Goal: Find contact information: Find contact information

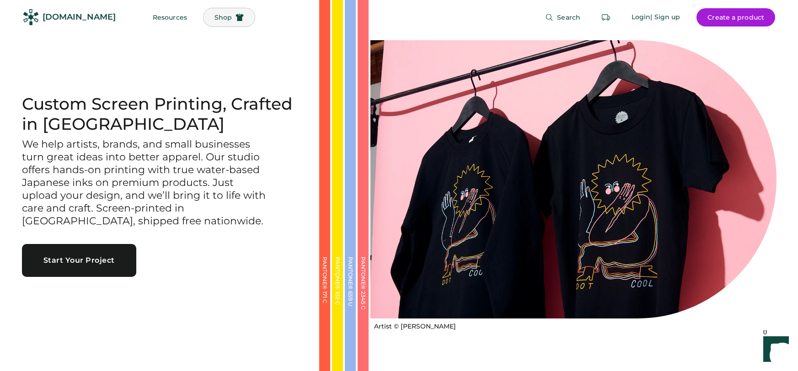
click at [212, 20] on button "Shop" at bounding box center [228, 17] width 51 height 18
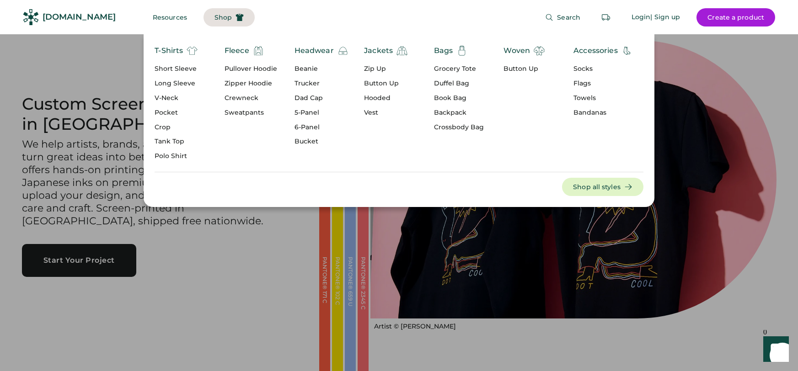
click at [589, 99] on div "Towels" at bounding box center [602, 98] width 59 height 9
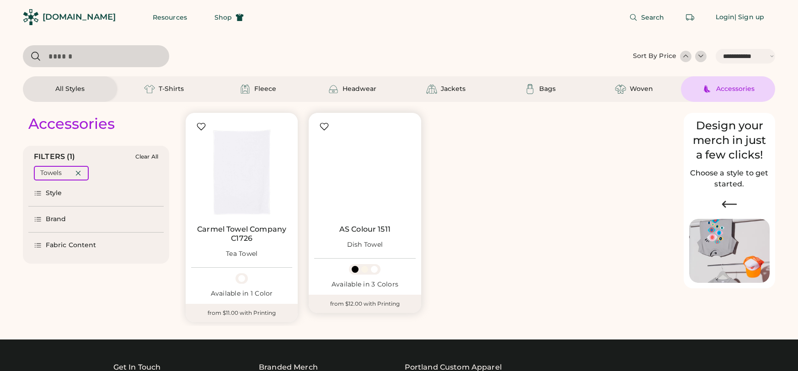
select select "*****"
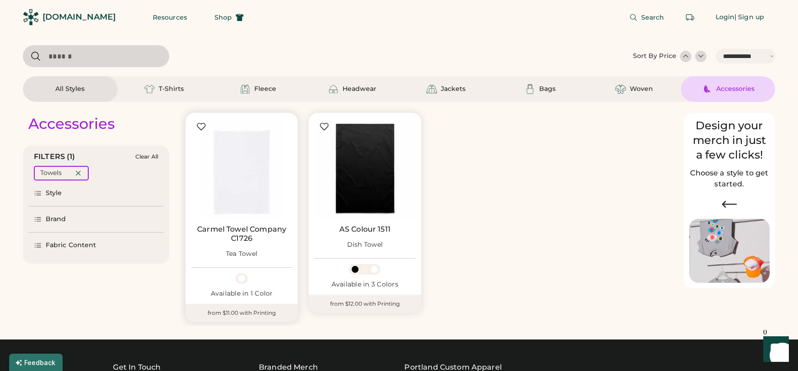
scroll to position [83, 0]
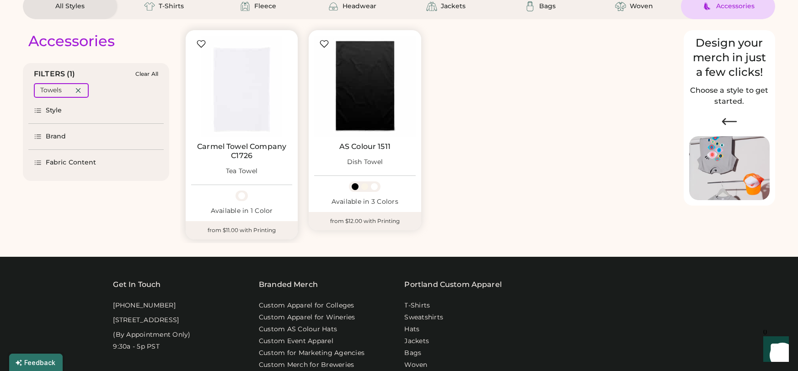
select select "*****"
click at [366, 187] on div at bounding box center [364, 186] width 7 height 7
click at [373, 188] on div at bounding box center [374, 186] width 7 height 7
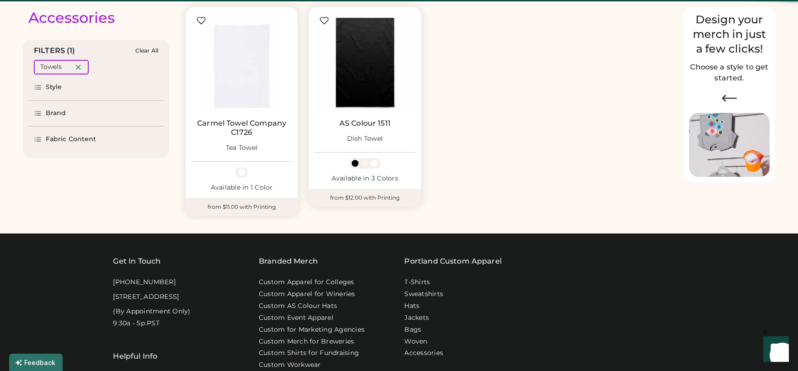
scroll to position [155, 0]
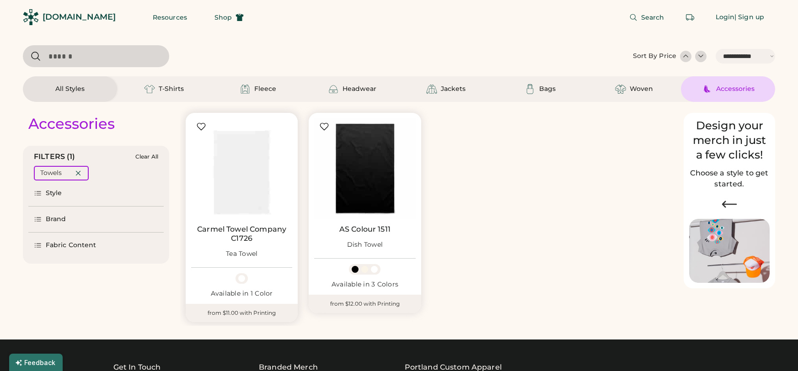
select select "*****"
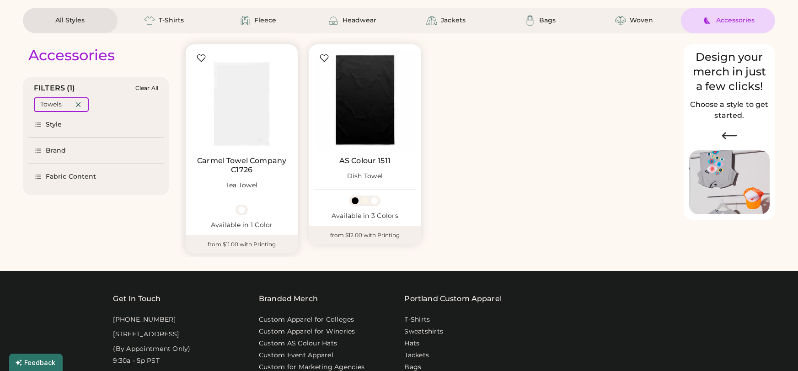
click at [250, 117] on img at bounding box center [241, 100] width 101 height 101
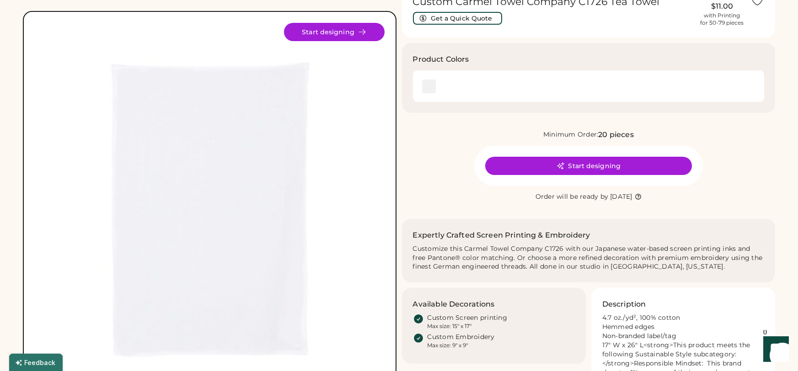
scroll to position [2, 0]
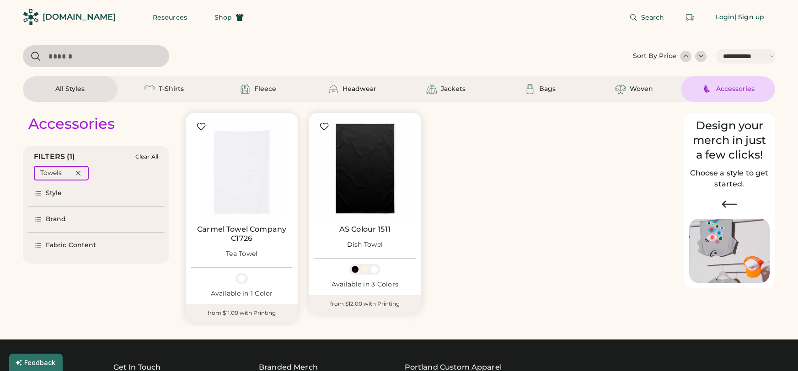
select select "*****"
click at [347, 90] on div "Headwear" at bounding box center [359, 89] width 34 height 9
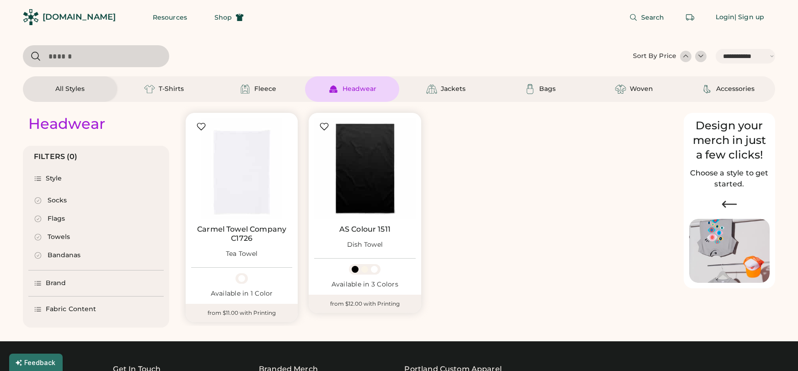
select select "*"
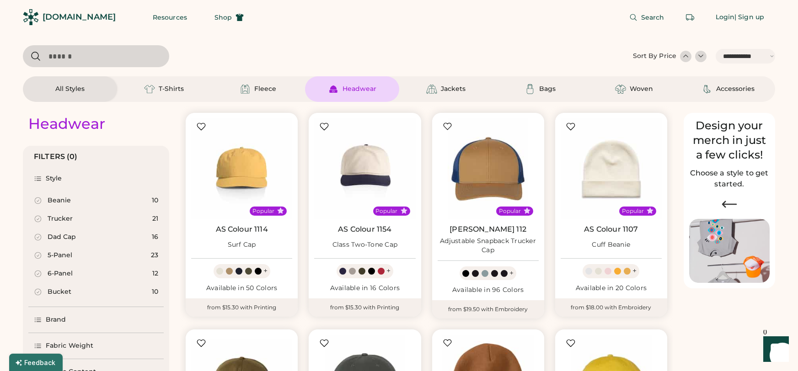
click at [64, 14] on div "[DOMAIN_NAME]" at bounding box center [79, 16] width 73 height 11
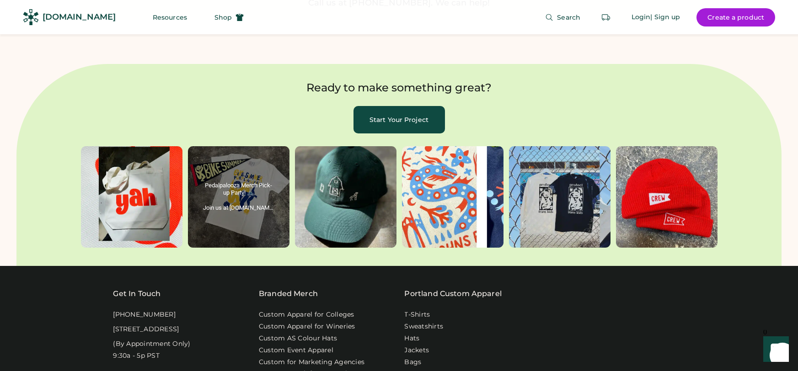
scroll to position [2935, 0]
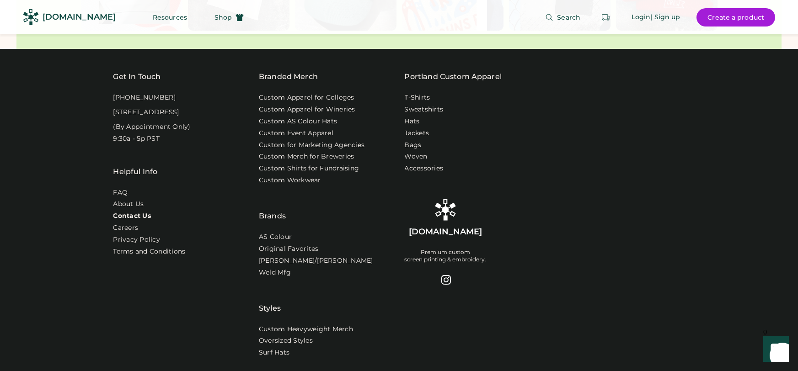
click at [131, 212] on link "Contact Us" at bounding box center [132, 216] width 38 height 9
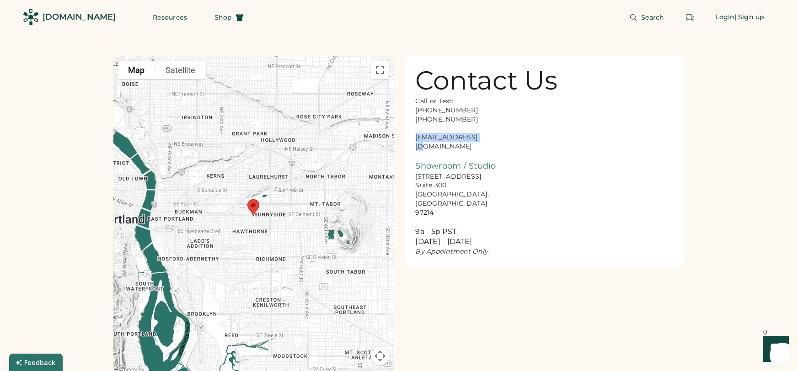
drag, startPoint x: 479, startPoint y: 142, endPoint x: 413, endPoint y: 140, distance: 65.9
click at [413, 140] on div "Contact Us Call or Text: 888-299-3595 503-954-3595 hello@rendered.co Showroom /…" at bounding box center [545, 161] width 280 height 213
copy div "hello@rendered.co"
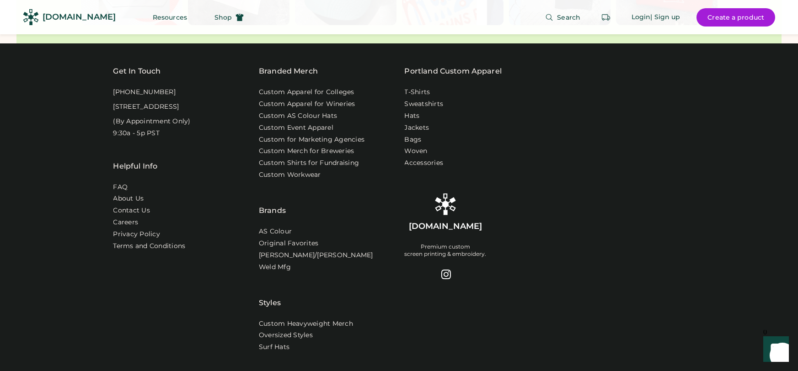
scroll to position [2935, 0]
